Goal: Information Seeking & Learning: Find specific fact

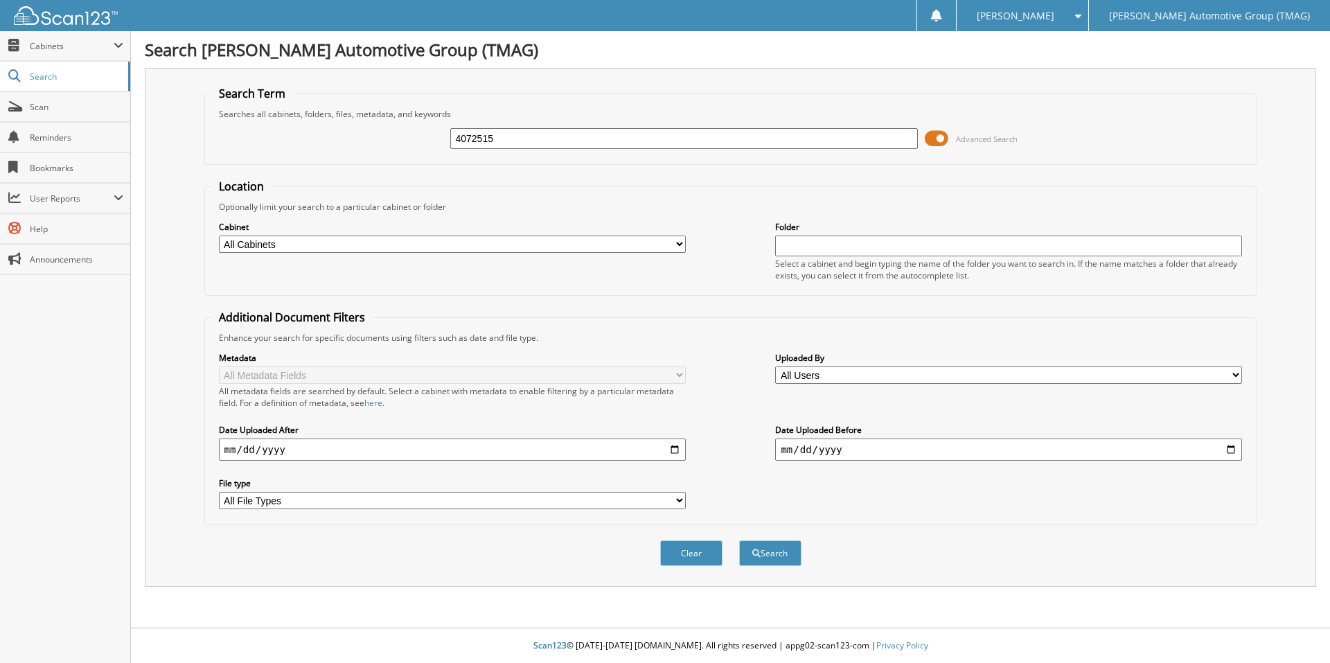
type input "4072515"
click at [739, 540] on button "Search" at bounding box center [770, 553] width 62 height 26
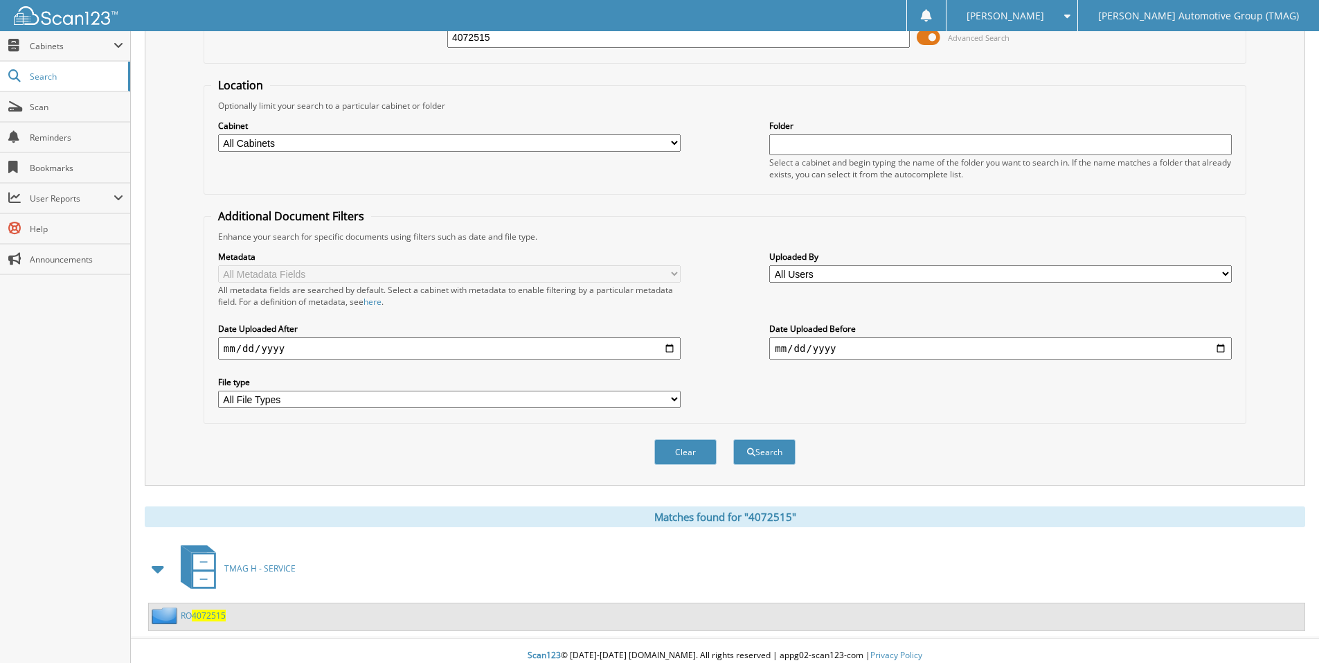
scroll to position [112, 0]
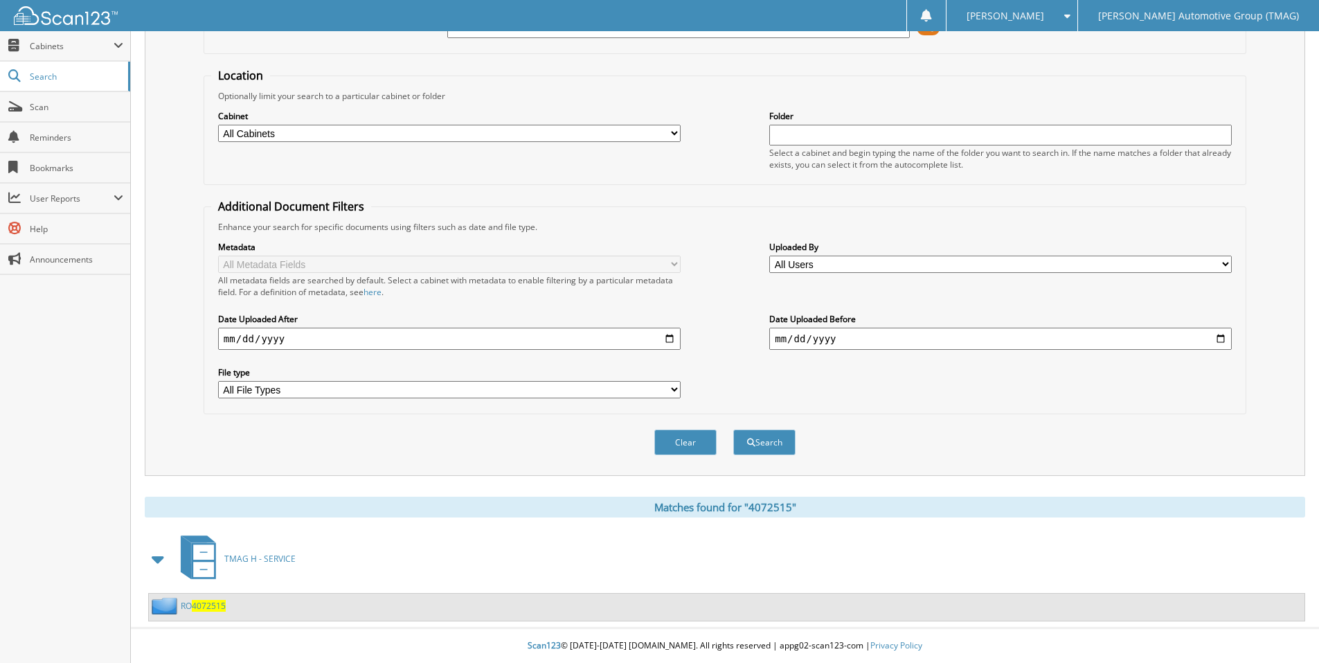
click at [206, 604] on span "4072515" at bounding box center [209, 606] width 34 height 12
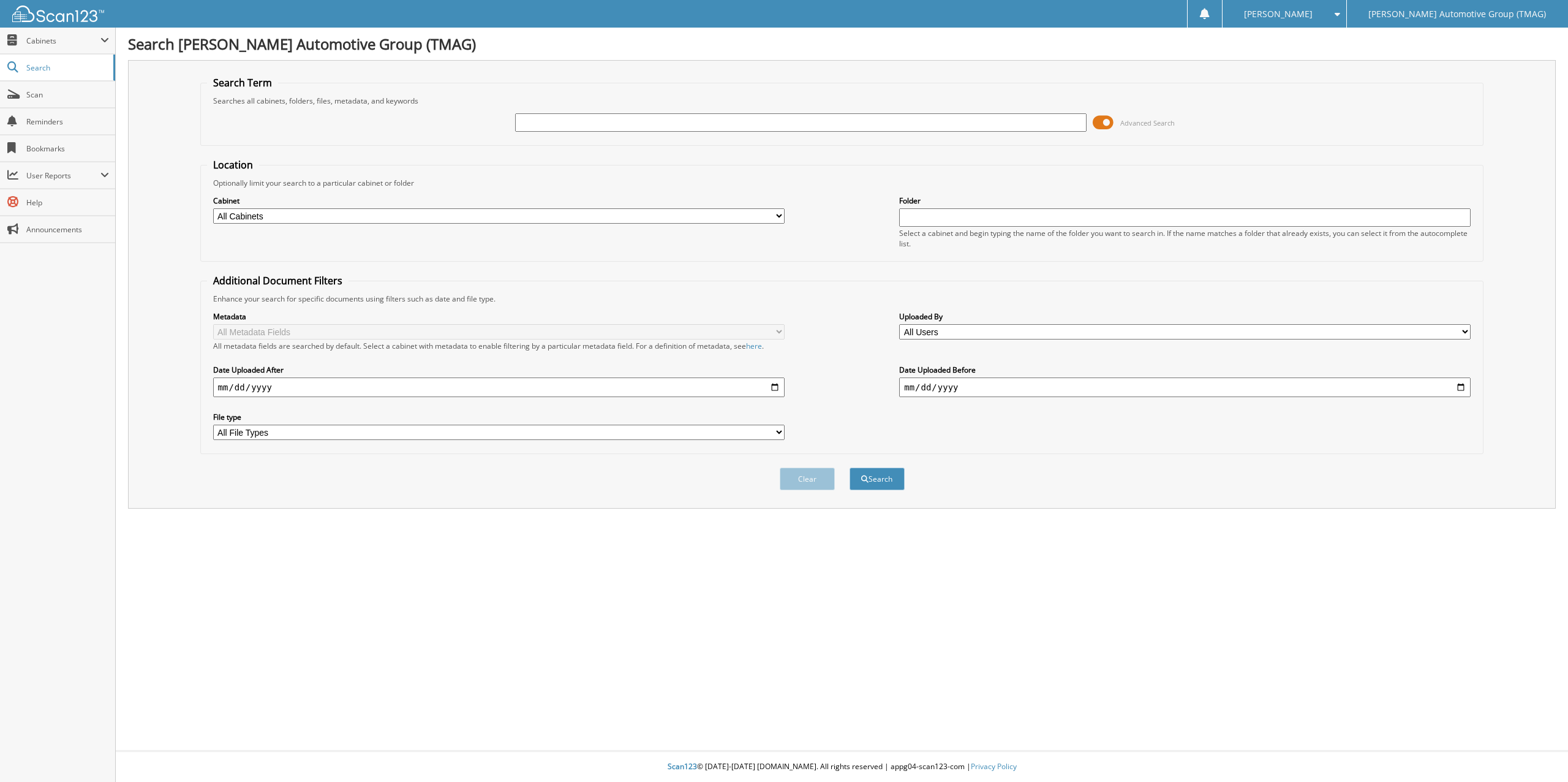
drag, startPoint x: 578, startPoint y: 107, endPoint x: 577, endPoint y: 123, distance: 16.0
click at [577, 107] on div "Advanced Search" at bounding box center [842, 122] width 1270 height 33
click at [576, 123] on input "text" at bounding box center [800, 122] width 571 height 19
type input "1150324"
click at [850, 467] on button "Search" at bounding box center [877, 479] width 55 height 23
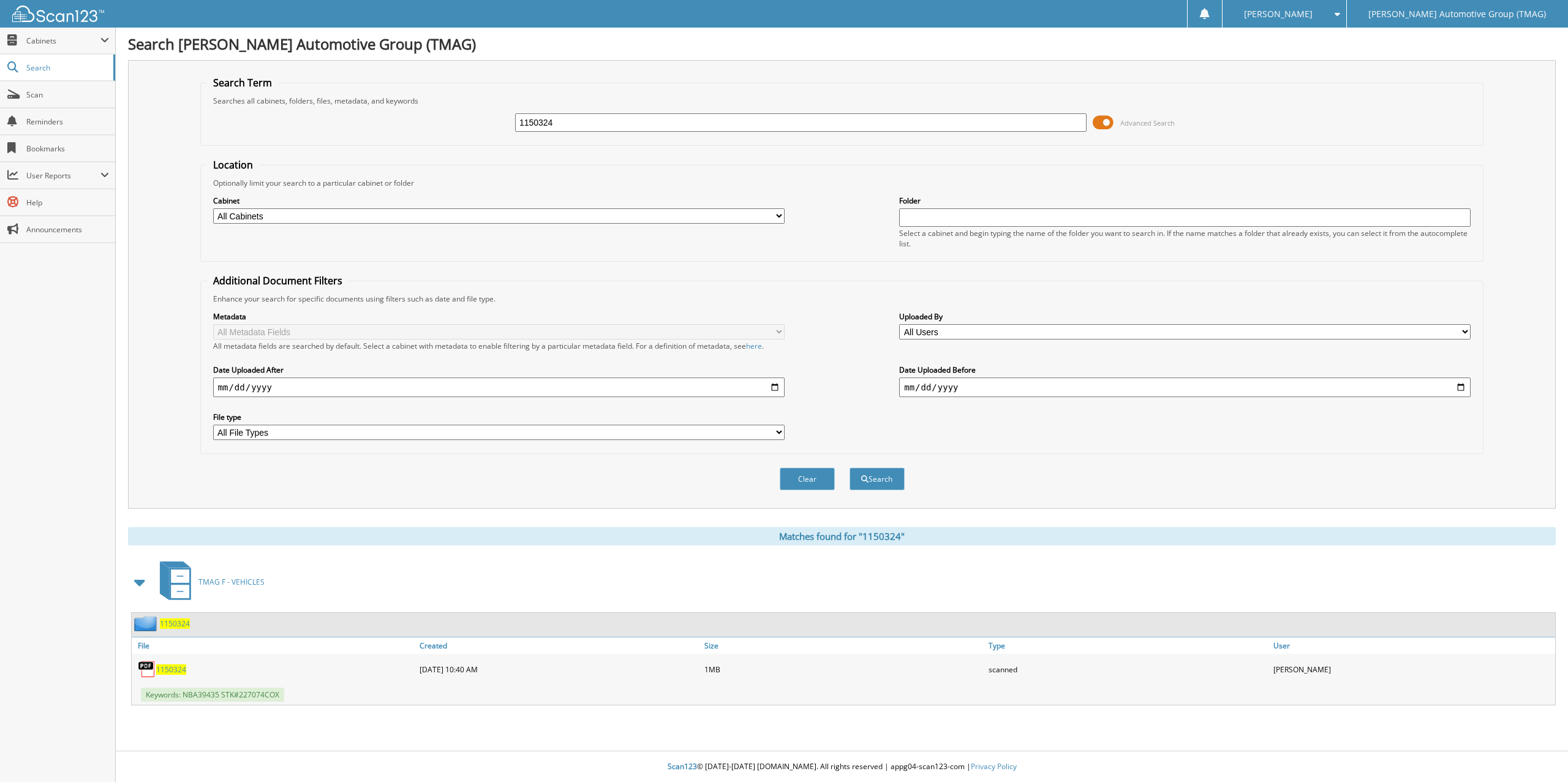
drag, startPoint x: 626, startPoint y: 118, endPoint x: 338, endPoint y: 61, distance: 293.6
click at [311, 72] on div "Search Term Searches all cabinets, folders, files, metadata, and keywords 11503…" at bounding box center [842, 284] width 1428 height 448
type input "227740X"
click at [850, 467] on button "Search" at bounding box center [877, 479] width 55 height 23
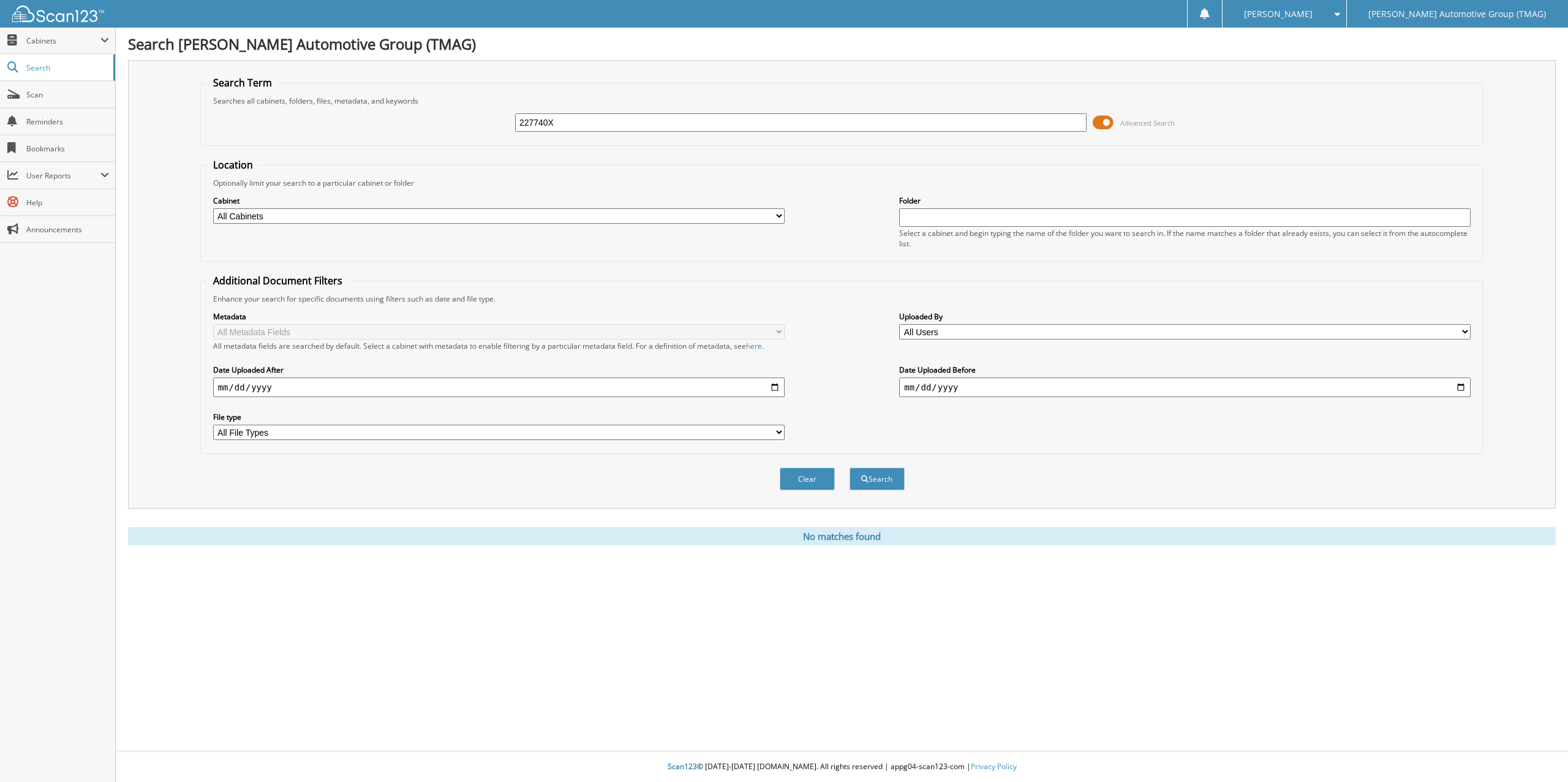
drag, startPoint x: 649, startPoint y: 126, endPoint x: 318, endPoint y: 84, distance: 333.7
click at [319, 87] on fieldset "Search Term Searches all cabinets, folders, files, metadata, and keywords 22774…" at bounding box center [842, 111] width 1284 height 70
type input "227074OX"
click at [850, 467] on button "Search" at bounding box center [877, 479] width 55 height 23
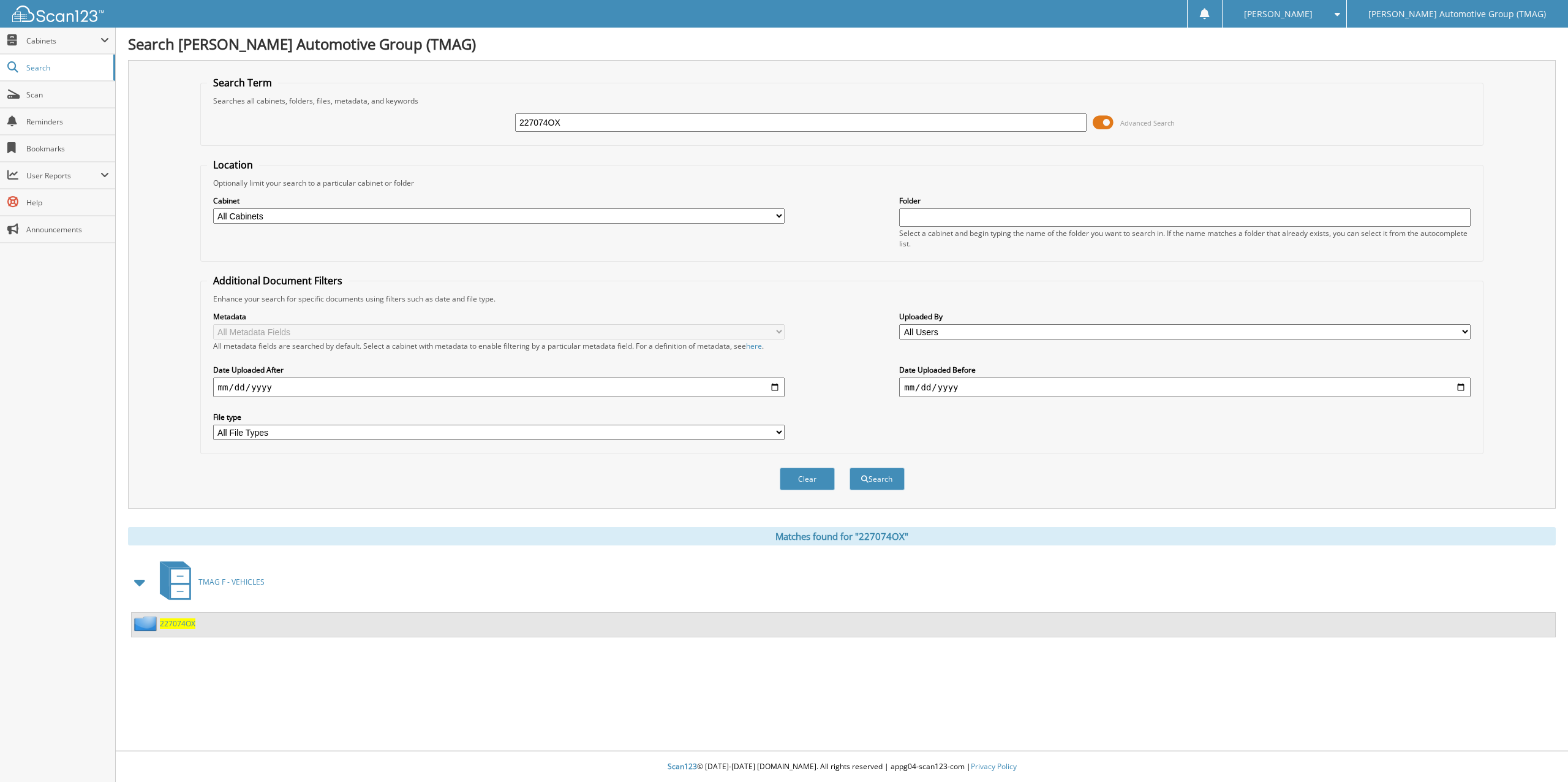
click at [179, 625] on span "227074OX" at bounding box center [178, 624] width 35 height 11
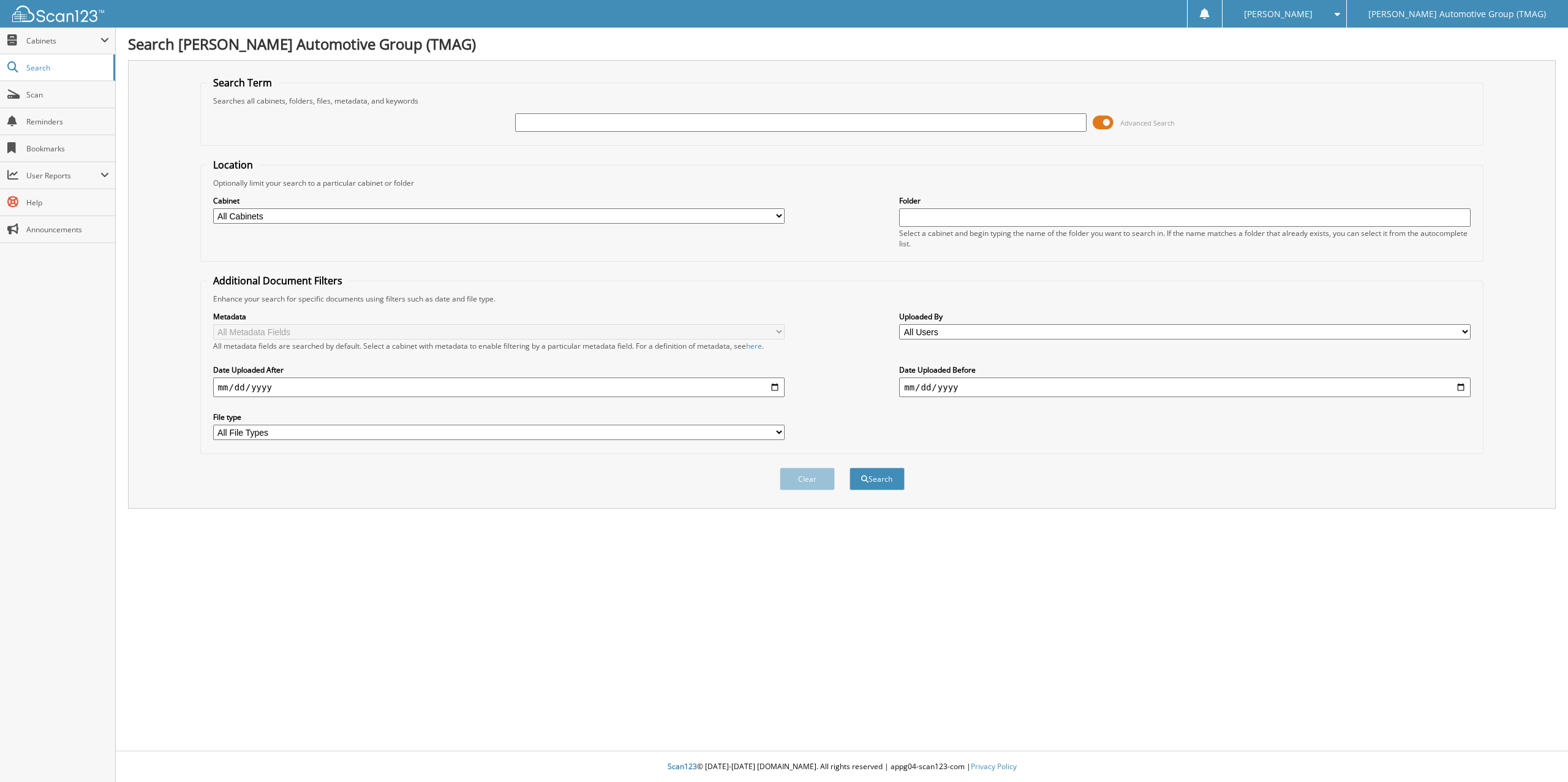
click at [578, 119] on input "text" at bounding box center [800, 122] width 571 height 19
type input "1150324"
click at [850, 467] on button "Search" at bounding box center [877, 479] width 55 height 23
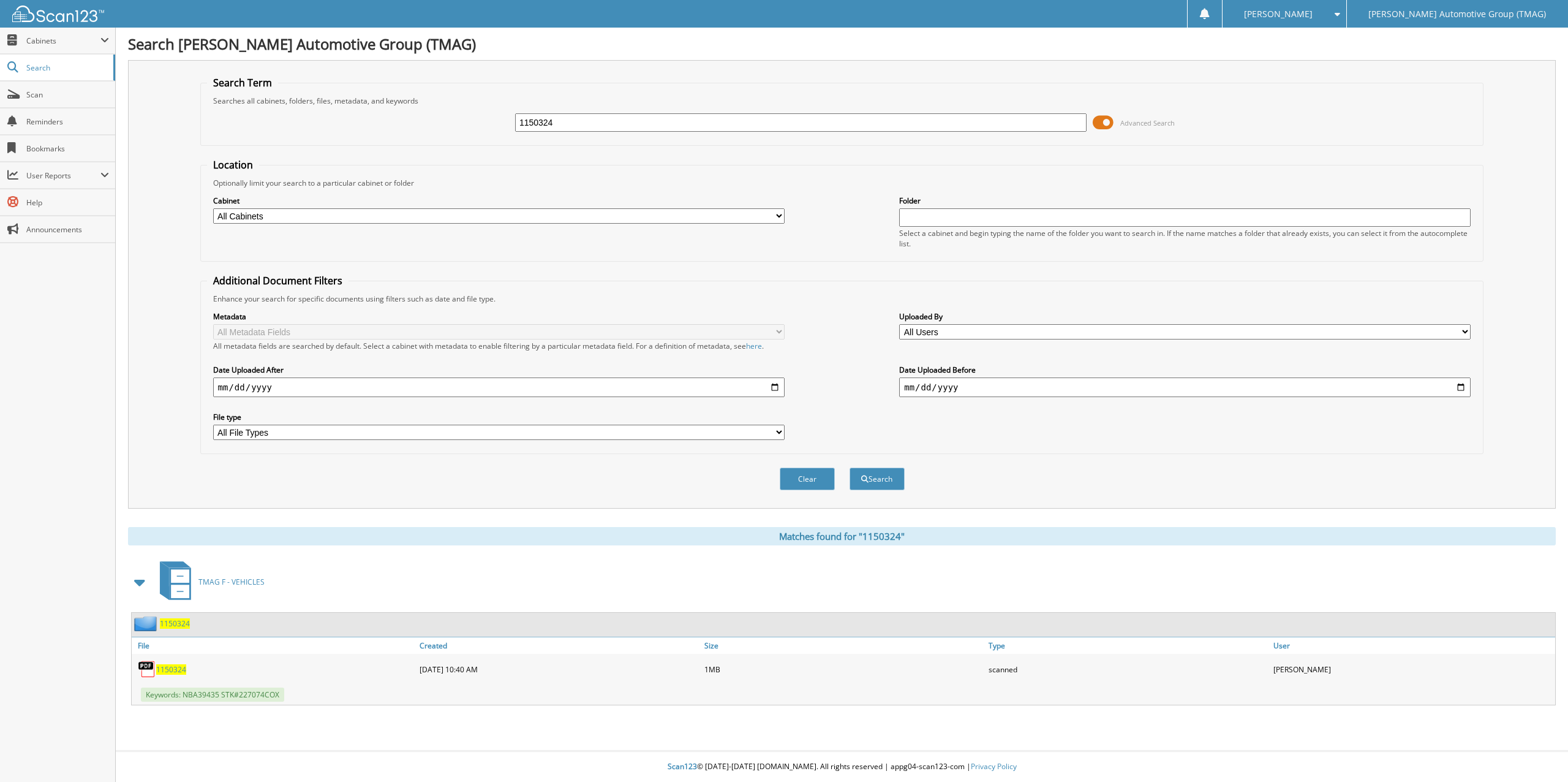
click at [172, 667] on span "1150324" at bounding box center [172, 670] width 30 height 11
